Goal: Task Accomplishment & Management: Use online tool/utility

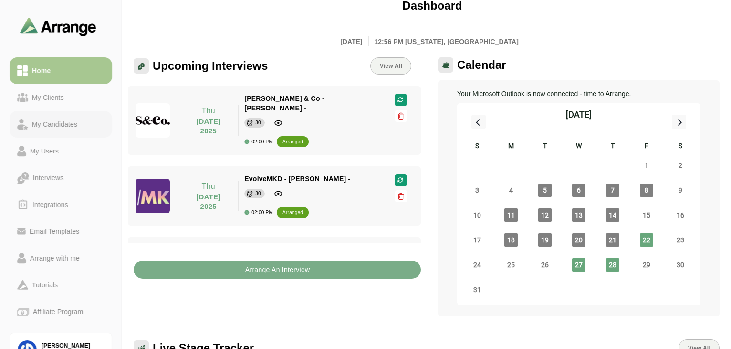
click at [54, 127] on div "My Candidates" at bounding box center [54, 123] width 53 height 11
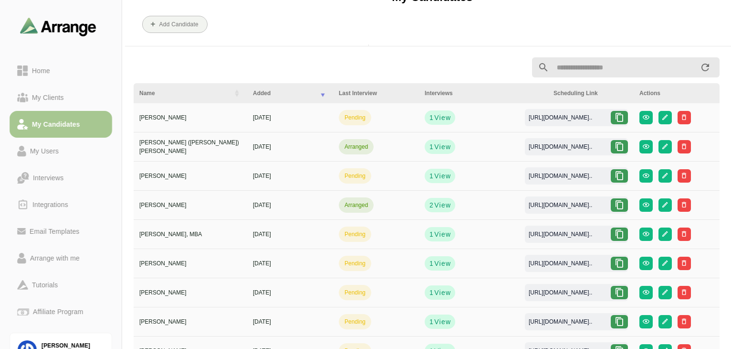
click at [369, 67] on input "text" at bounding box center [625, 67] width 150 height 20
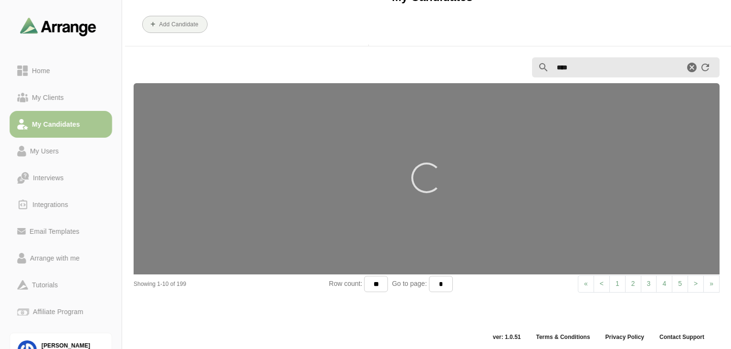
type input "****"
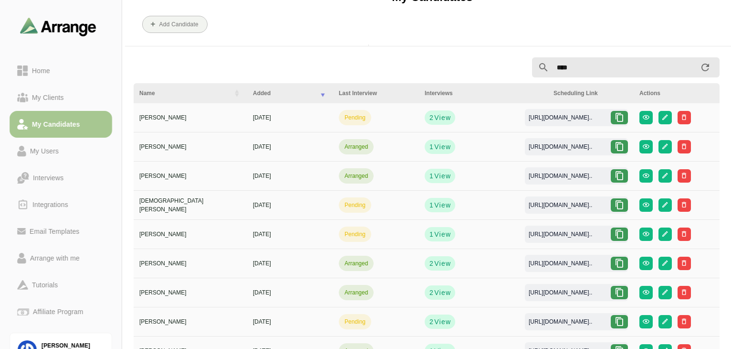
click at [369, 142] on icon at bounding box center [620, 147] width 10 height 10
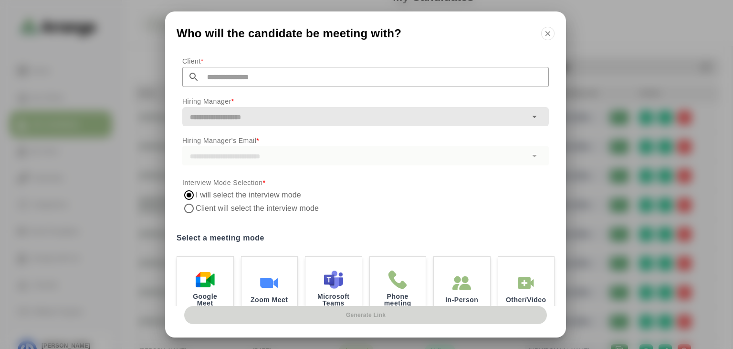
click at [246, 65] on p "Client *" at bounding box center [365, 60] width 367 height 11
click at [245, 74] on input "text" at bounding box center [374, 77] width 349 height 20
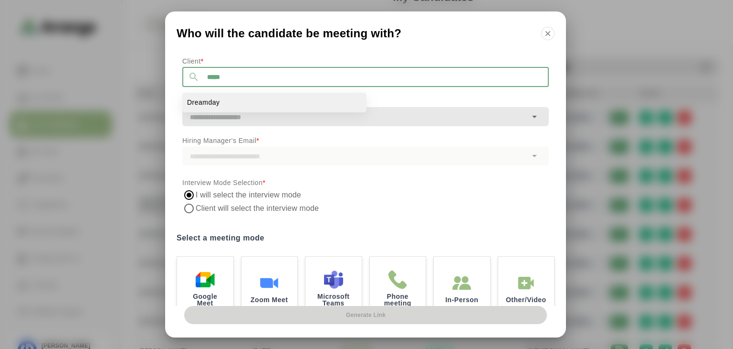
click at [221, 101] on li "Dreamday" at bounding box center [274, 103] width 184 height 20
type input "********"
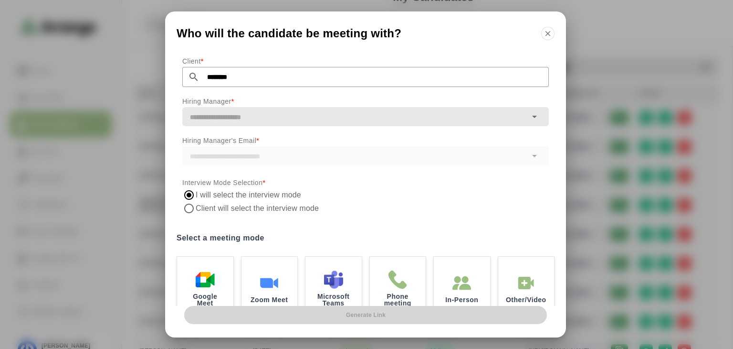
click at [232, 123] on input "text" at bounding box center [354, 116] width 345 height 13
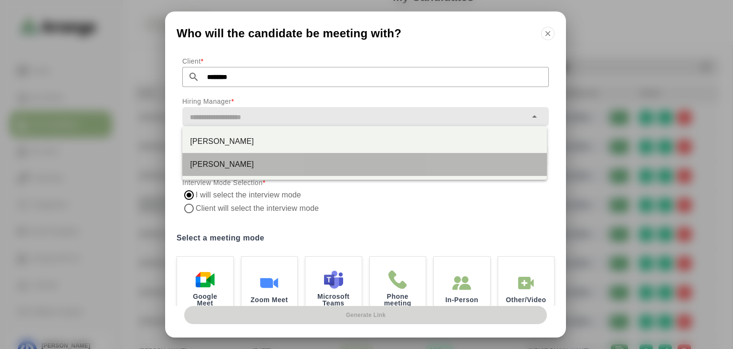
click at [228, 164] on div "[PERSON_NAME]" at bounding box center [364, 164] width 349 height 11
type input "**********"
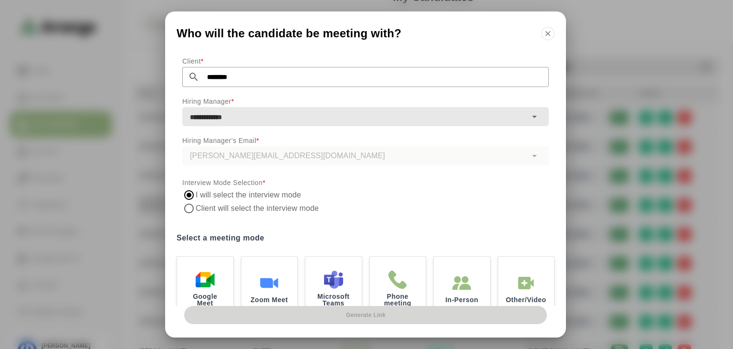
scroll to position [74, 0]
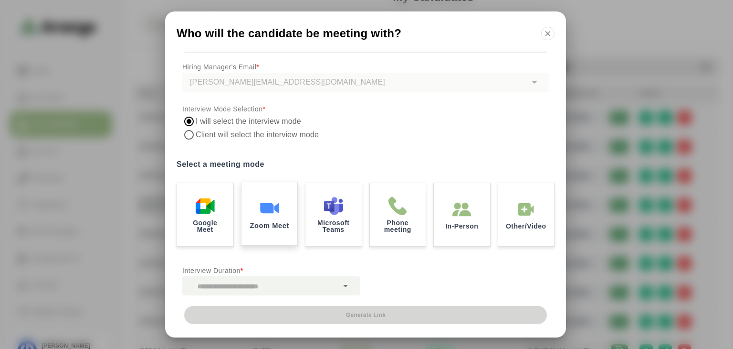
click at [282, 164] on div "Zoom Meet" at bounding box center [269, 213] width 59 height 66
click at [342, 164] on icon at bounding box center [345, 285] width 11 height 11
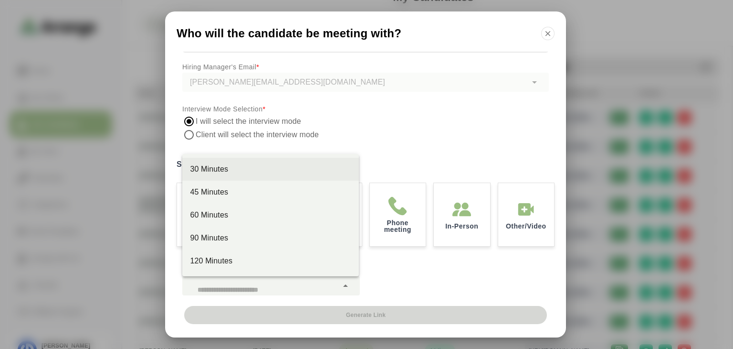
click at [241, 164] on div "30 Minutes" at bounding box center [270, 168] width 161 height 11
type input "**"
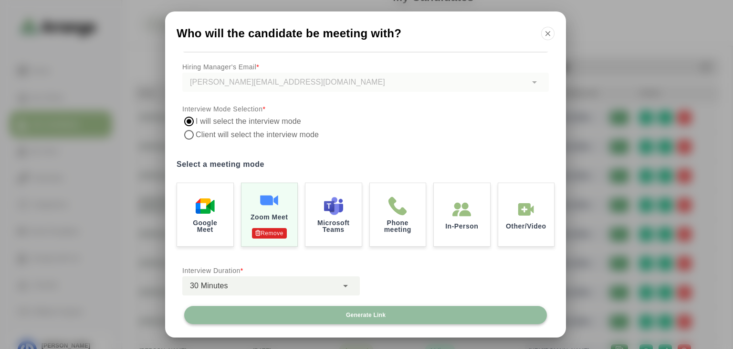
scroll to position [73, 0]
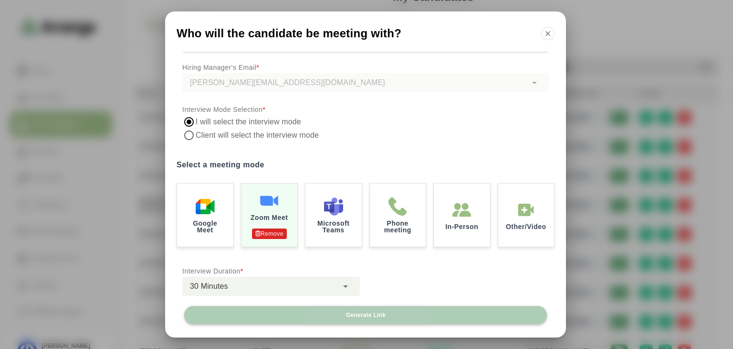
click at [369, 164] on button "Generate Link" at bounding box center [365, 315] width 363 height 18
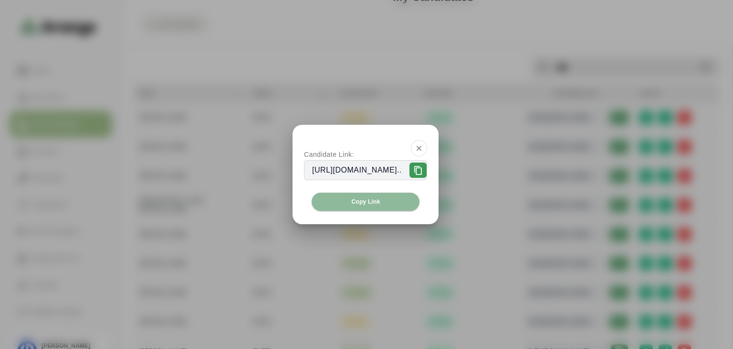
click at [369, 164] on div "https://app.arrangeai.io/interview-profile/2421198..." at bounding box center [357, 169] width 105 height 11
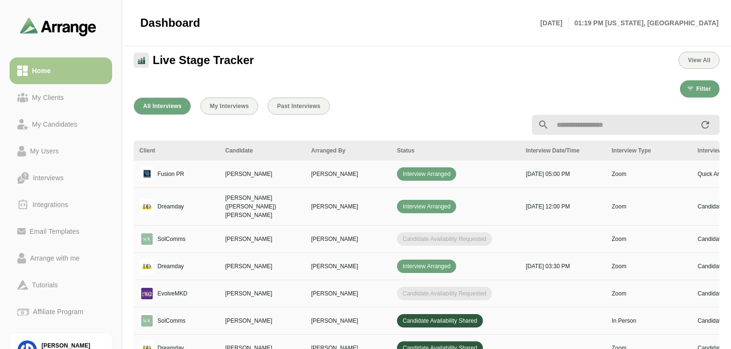
scroll to position [287, 0]
click at [52, 103] on link "My Clients" at bounding box center [61, 97] width 103 height 27
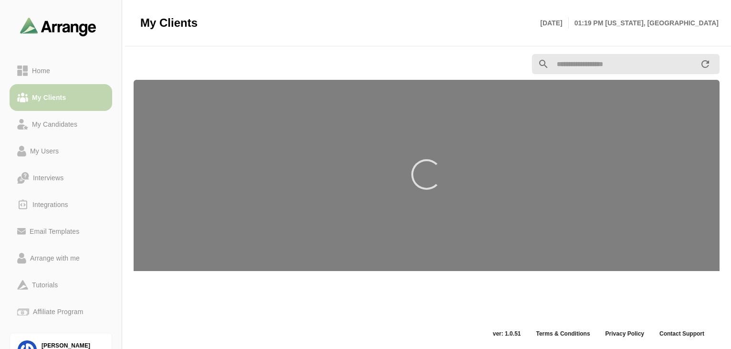
scroll to position [3, 0]
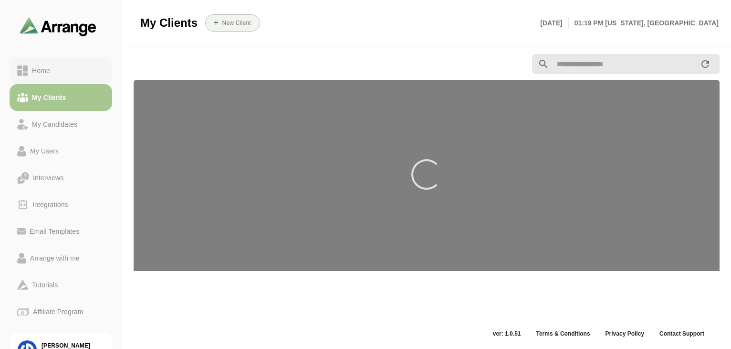
click at [50, 75] on div "Home" at bounding box center [41, 70] width 26 height 11
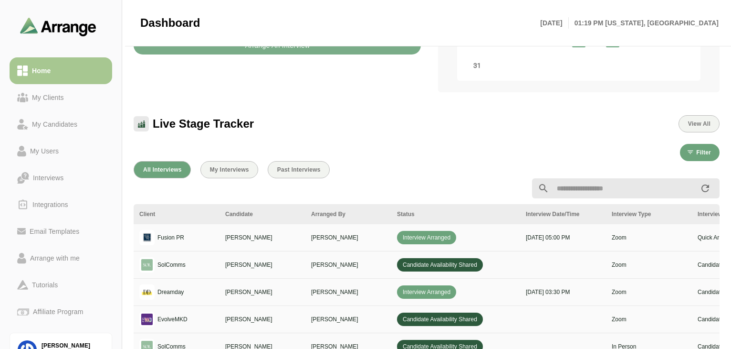
scroll to position [348, 0]
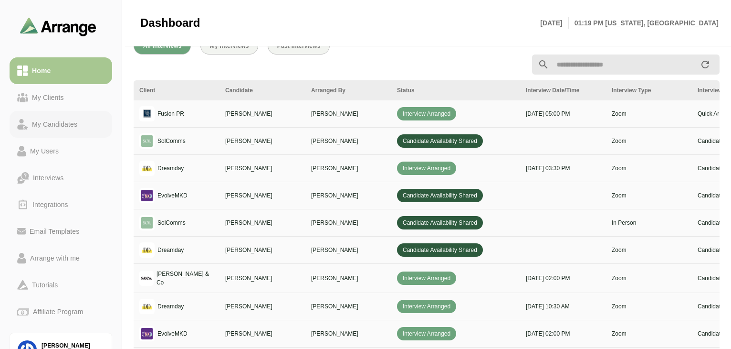
click at [67, 121] on div "My Candidates" at bounding box center [54, 123] width 53 height 11
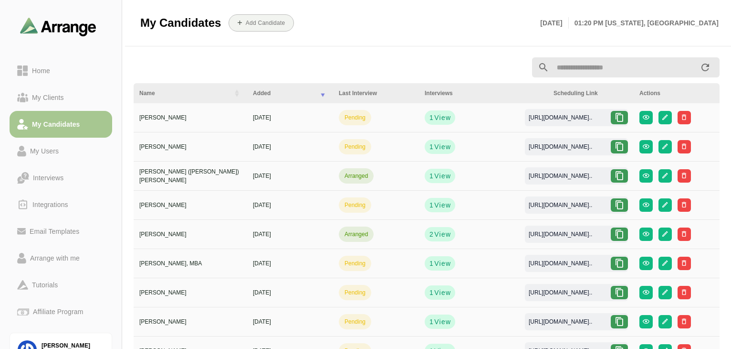
click at [582, 75] on input "text" at bounding box center [625, 67] width 150 height 20
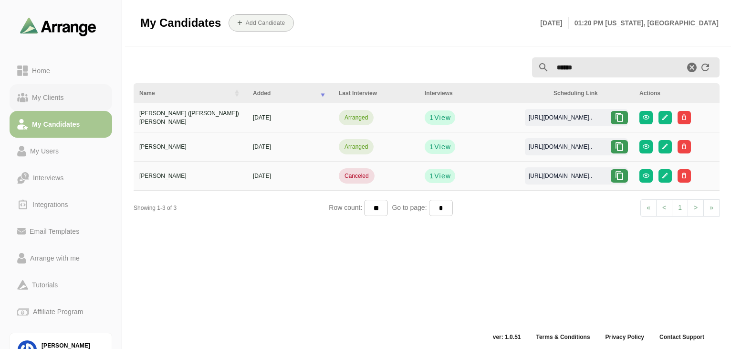
type input "******"
click at [54, 97] on div "My Clients" at bounding box center [48, 97] width 40 height 11
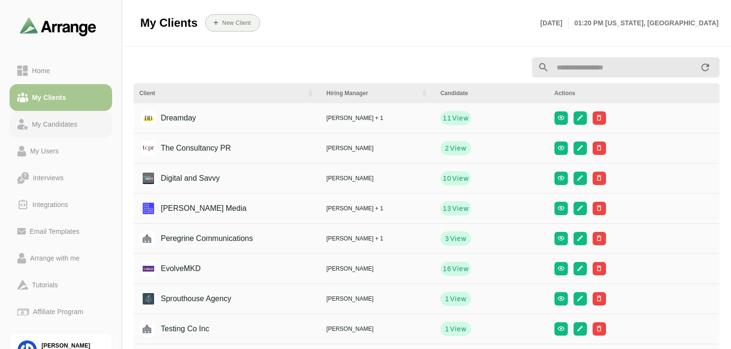
click at [53, 120] on div "My Candidates" at bounding box center [54, 123] width 53 height 11
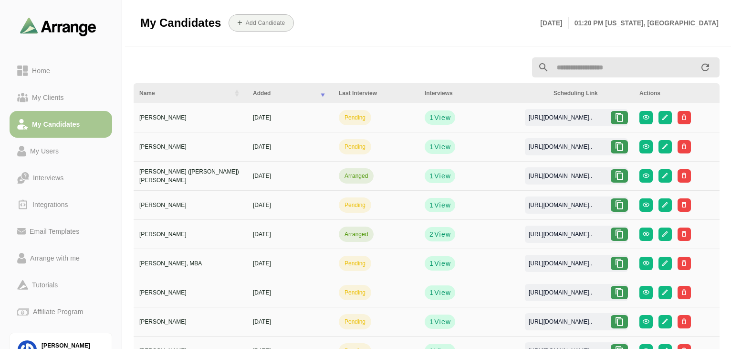
click at [616, 177] on icon at bounding box center [620, 176] width 10 height 10
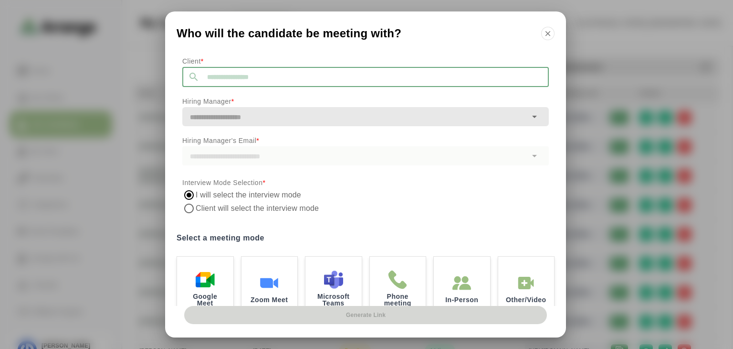
click at [308, 79] on input "text" at bounding box center [374, 77] width 349 height 20
type input "********"
click at [233, 100] on li "Dreamday" at bounding box center [274, 103] width 184 height 20
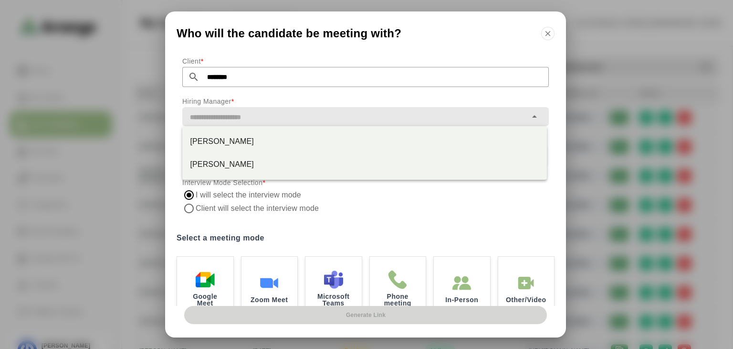
click at [260, 124] on div at bounding box center [354, 116] width 345 height 19
click at [223, 160] on div "[PERSON_NAME]" at bounding box center [364, 164] width 349 height 11
type input "**********"
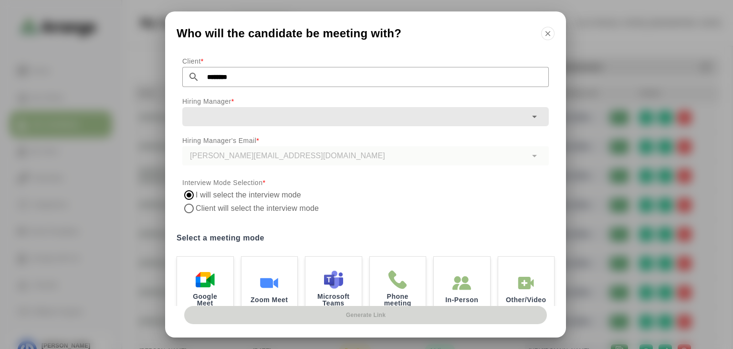
click at [263, 254] on div "Select a meeting mode Google Meet Zoom Meet Microsoft Teams Phone meeting In-Pe…" at bounding box center [366, 275] width 378 height 89
click at [265, 265] on div "Zoom Meet" at bounding box center [269, 287] width 59 height 66
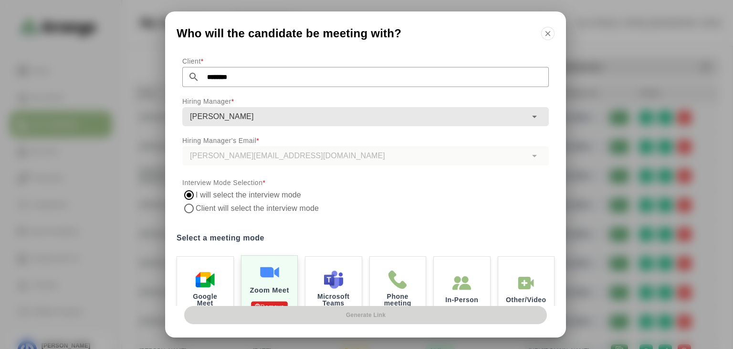
scroll to position [74, 0]
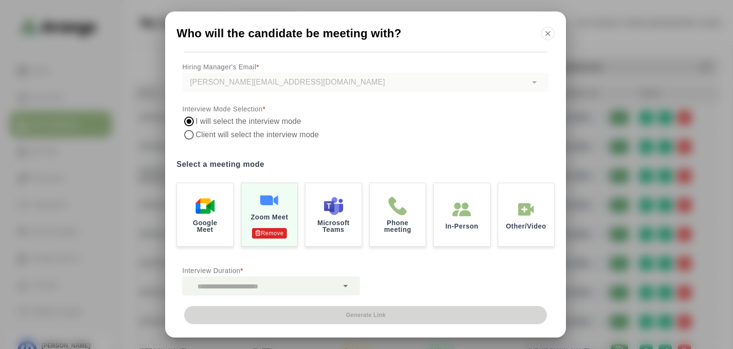
click at [260, 284] on div at bounding box center [260, 285] width 156 height 19
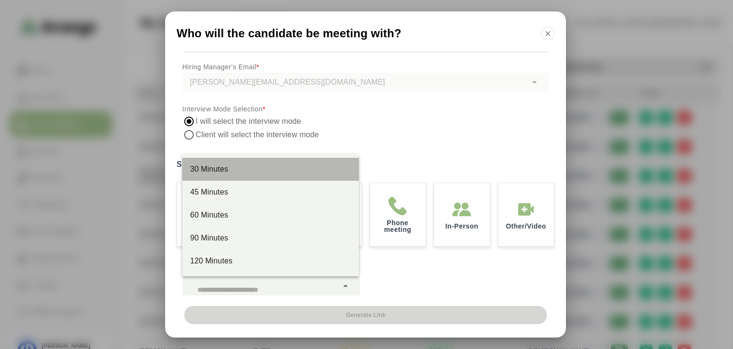
click at [223, 203] on div "30 Minutes" at bounding box center [270, 214] width 177 height 23
type input "**"
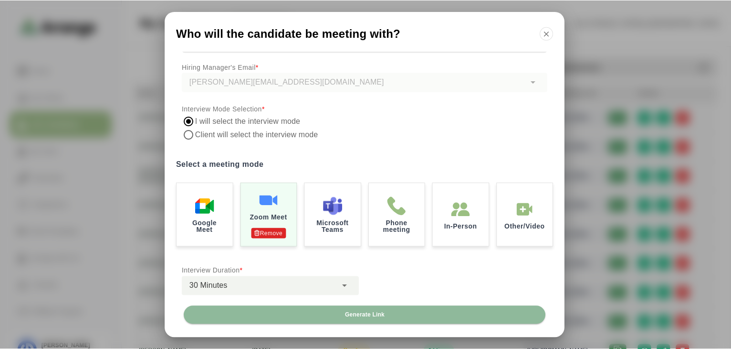
scroll to position [0, 0]
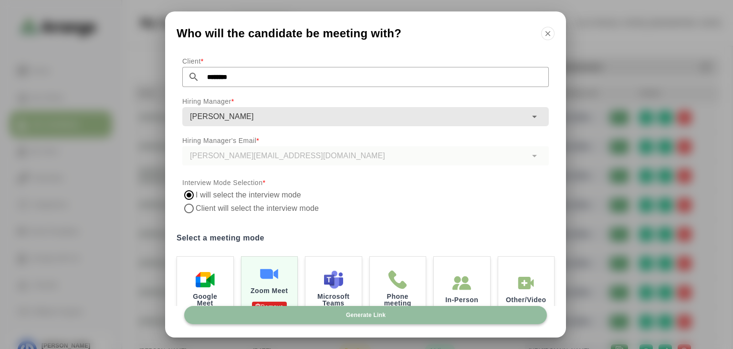
click at [382, 316] on span "Generate Link" at bounding box center [366, 315] width 40 height 8
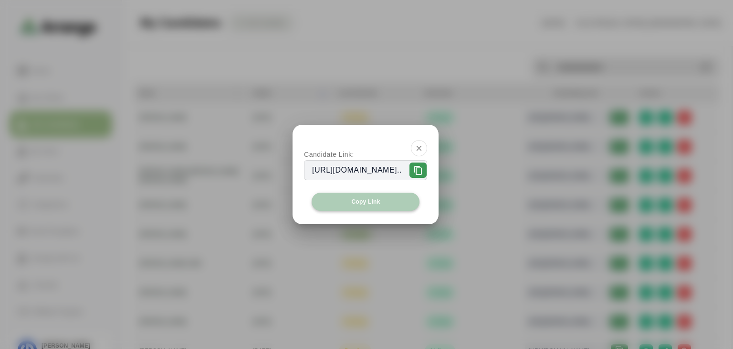
click at [383, 199] on button "Copy Link" at bounding box center [366, 201] width 108 height 18
click at [192, 304] on div at bounding box center [366, 174] width 733 height 349
click at [424, 146] on icon "button" at bounding box center [419, 148] width 9 height 9
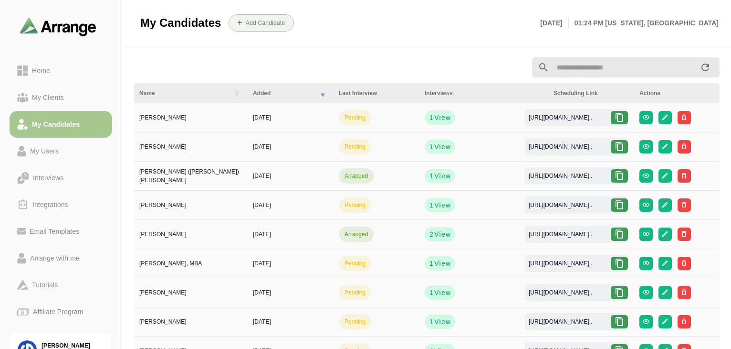
click at [309, 44] on div "My Candidates Add Candidate [DATE] 01:24 PM [US_STATE], [GEOGRAPHIC_DATA]" at bounding box center [429, 23] width 579 height 46
click at [53, 70] on div "Home" at bounding box center [41, 70] width 26 height 11
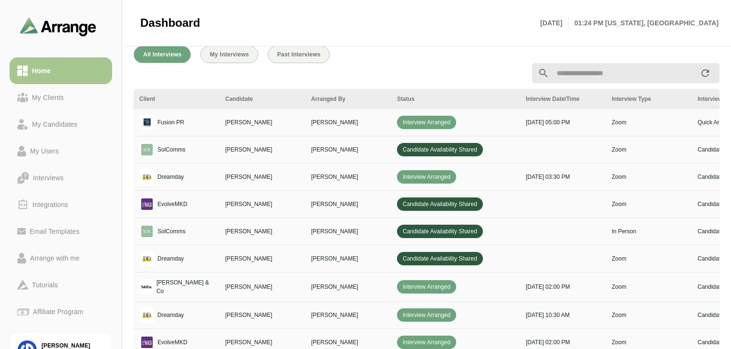
scroll to position [338, 0]
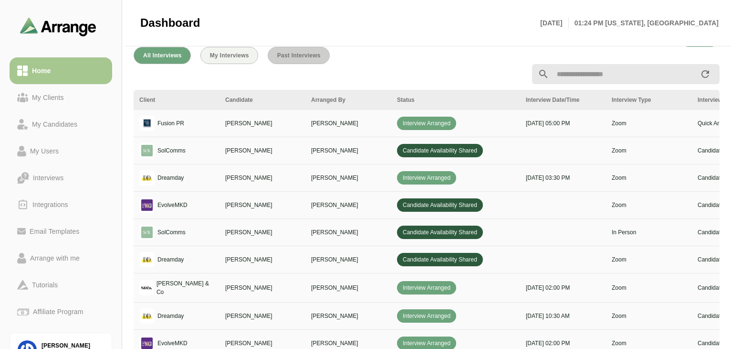
click at [302, 53] on span "Past Interviews" at bounding box center [299, 55] width 44 height 7
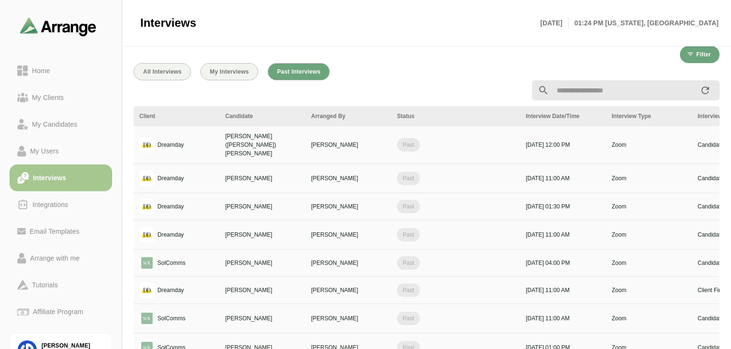
scroll to position [8, 0]
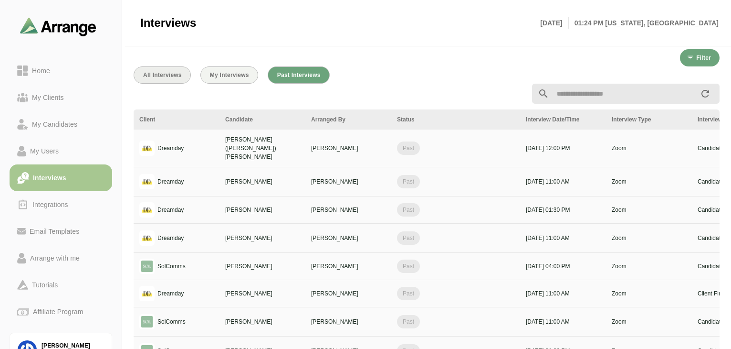
click at [154, 75] on span "All Interviews" at bounding box center [162, 75] width 39 height 7
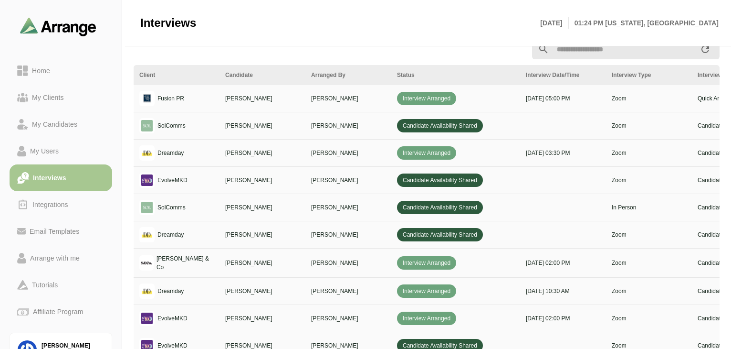
scroll to position [52, 0]
click at [415, 39] on div "Interviews [DATE] 01:25 PM [US_STATE], [GEOGRAPHIC_DATA]" at bounding box center [429, 23] width 579 height 46
